Goal: Navigation & Orientation: Understand site structure

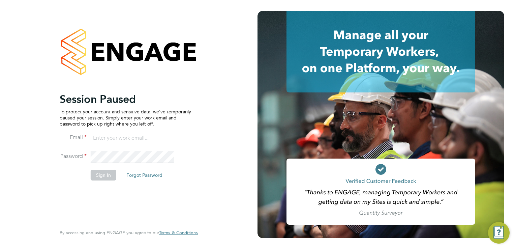
type input "admin@fusionstaff.co.uk"
click at [102, 176] on button "Sign In" at bounding box center [104, 175] width 26 height 11
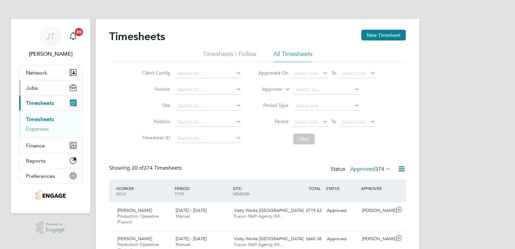
click at [32, 83] on button "Jobs" at bounding box center [50, 87] width 63 height 15
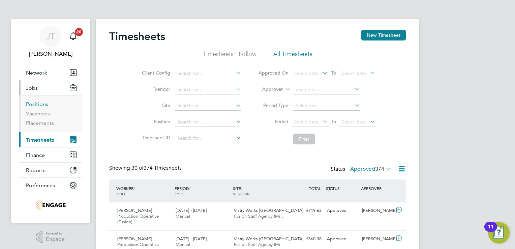
click at [38, 103] on link "Positions" at bounding box center [37, 104] width 22 height 6
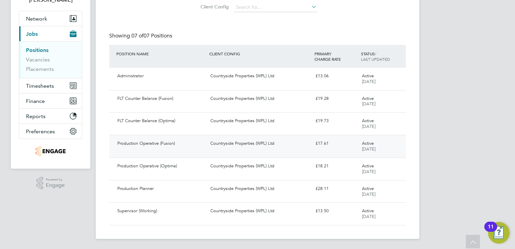
click at [206, 143] on div "Production Operative (Fusion)" at bounding box center [161, 143] width 93 height 11
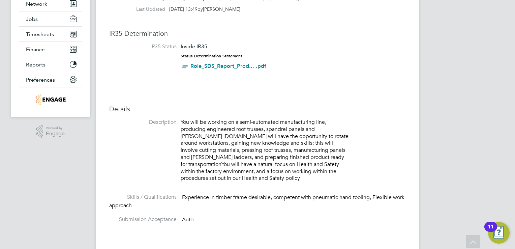
scroll to position [55, 0]
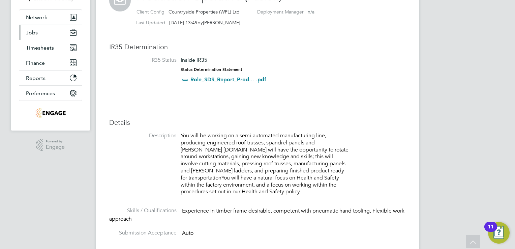
click at [35, 36] on button "Jobs" at bounding box center [50, 32] width 63 height 15
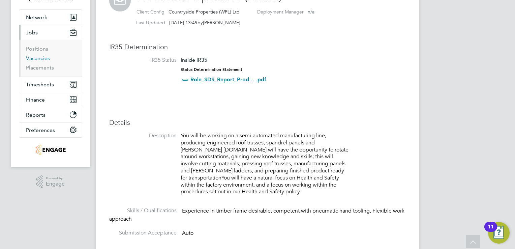
click at [28, 59] on link "Vacancies" at bounding box center [38, 58] width 24 height 6
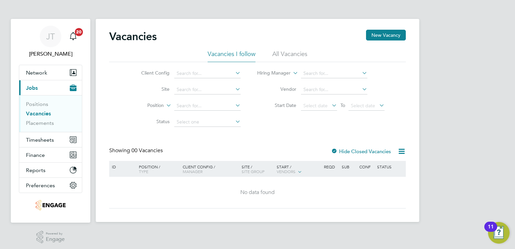
click at [45, 117] on li "Vacancies" at bounding box center [51, 114] width 51 height 9
click at [44, 114] on link "Vacancies" at bounding box center [38, 113] width 25 height 6
click at [46, 68] on button "Network" at bounding box center [50, 72] width 63 height 15
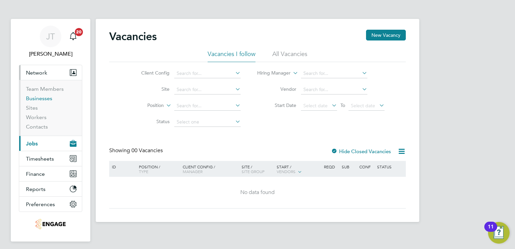
click at [35, 98] on link "Businesses" at bounding box center [39, 98] width 26 height 6
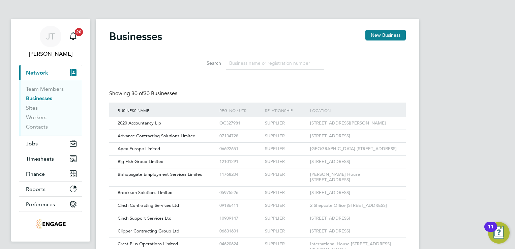
scroll to position [13, 102]
click at [39, 145] on button "Jobs" at bounding box center [50, 143] width 63 height 15
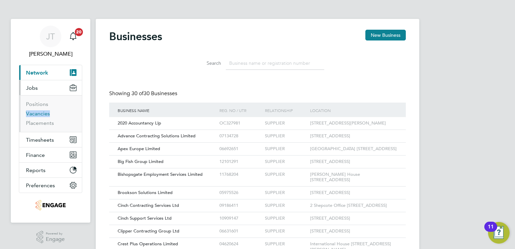
drag, startPoint x: 46, startPoint y: 109, endPoint x: 47, endPoint y: 113, distance: 3.5
click at [47, 113] on ul "Positions Vacancies Placements" at bounding box center [50, 113] width 63 height 37
click at [47, 113] on link "Vacancies" at bounding box center [38, 113] width 24 height 6
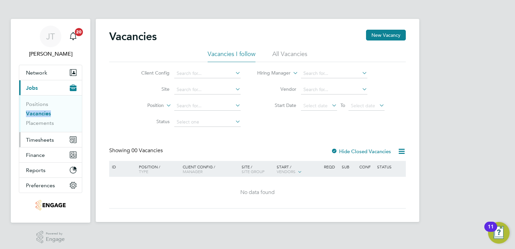
click at [53, 139] on span "Timesheets" at bounding box center [40, 140] width 28 height 6
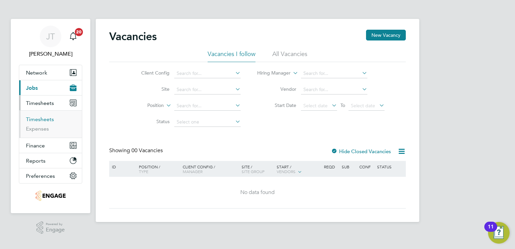
click at [48, 122] on link "Timesheets" at bounding box center [40, 119] width 28 height 6
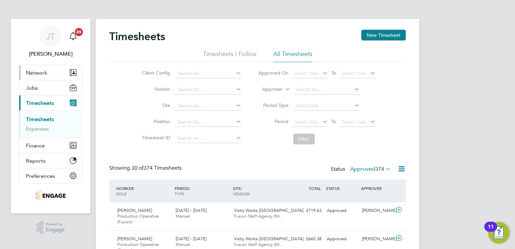
click at [49, 69] on button "Network" at bounding box center [50, 72] width 63 height 15
click at [494, 227] on div "11" at bounding box center [491, 231] width 6 height 9
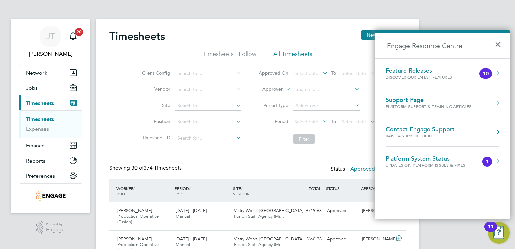
click at [428, 130] on div "Contact Engage Support" at bounding box center [420, 128] width 69 height 7
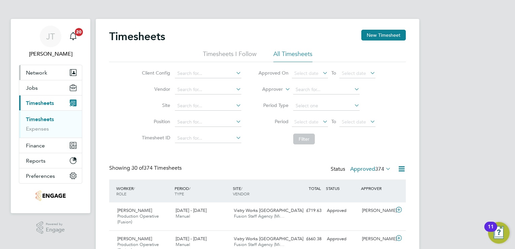
click at [40, 78] on button "Network" at bounding box center [50, 72] width 63 height 15
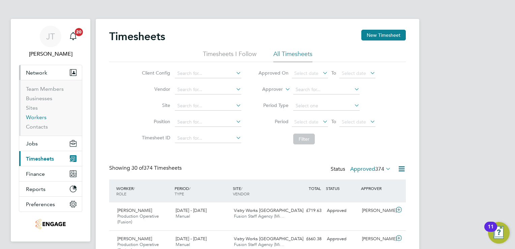
click at [30, 119] on link "Workers" at bounding box center [36, 117] width 21 height 6
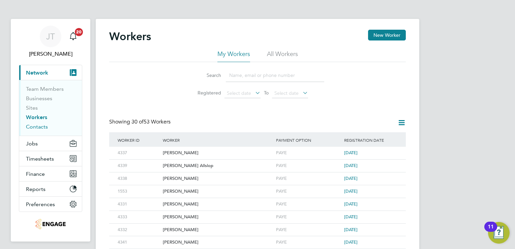
click at [32, 129] on link "Contacts" at bounding box center [37, 126] width 22 height 6
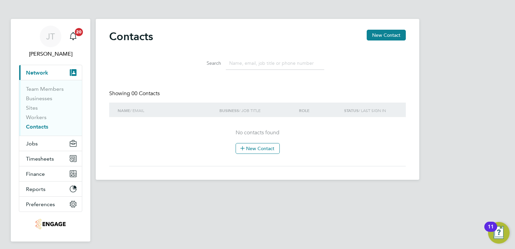
click at [35, 103] on li "Businesses" at bounding box center [51, 99] width 51 height 9
click at [35, 100] on link "Businesses" at bounding box center [39, 98] width 26 height 6
